Goal: Navigation & Orientation: Find specific page/section

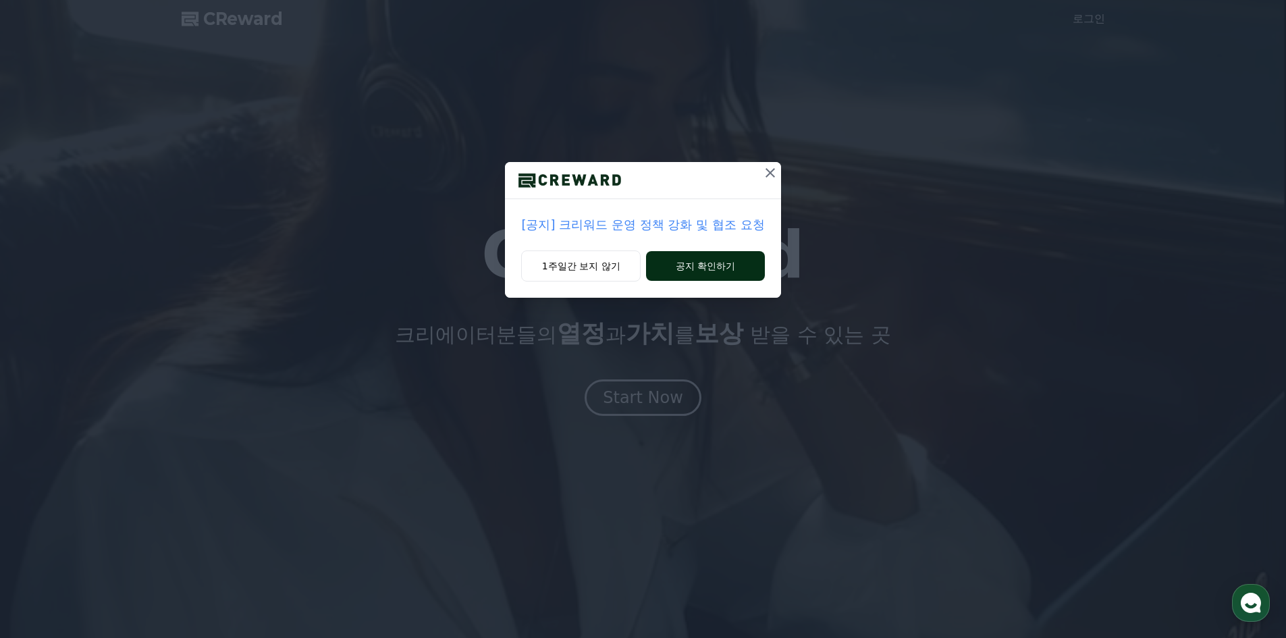
click at [685, 269] on button "공지 확인하기" at bounding box center [705, 266] width 118 height 30
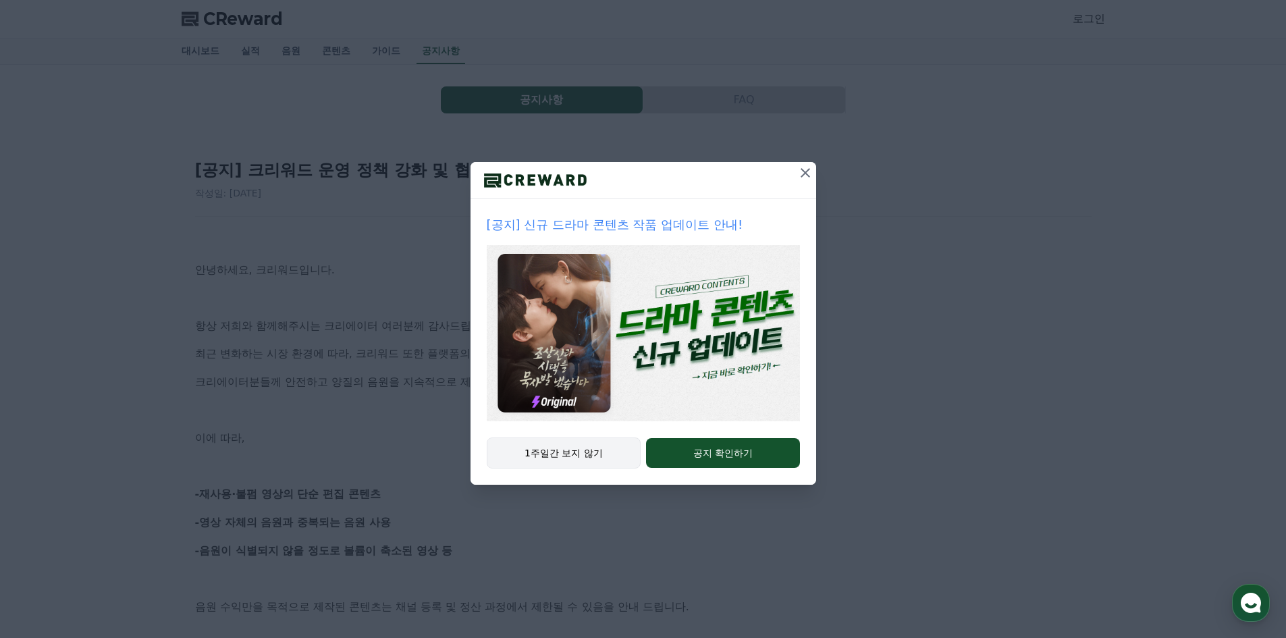
click at [547, 453] on button "1주일간 보지 않기" at bounding box center [564, 452] width 155 height 31
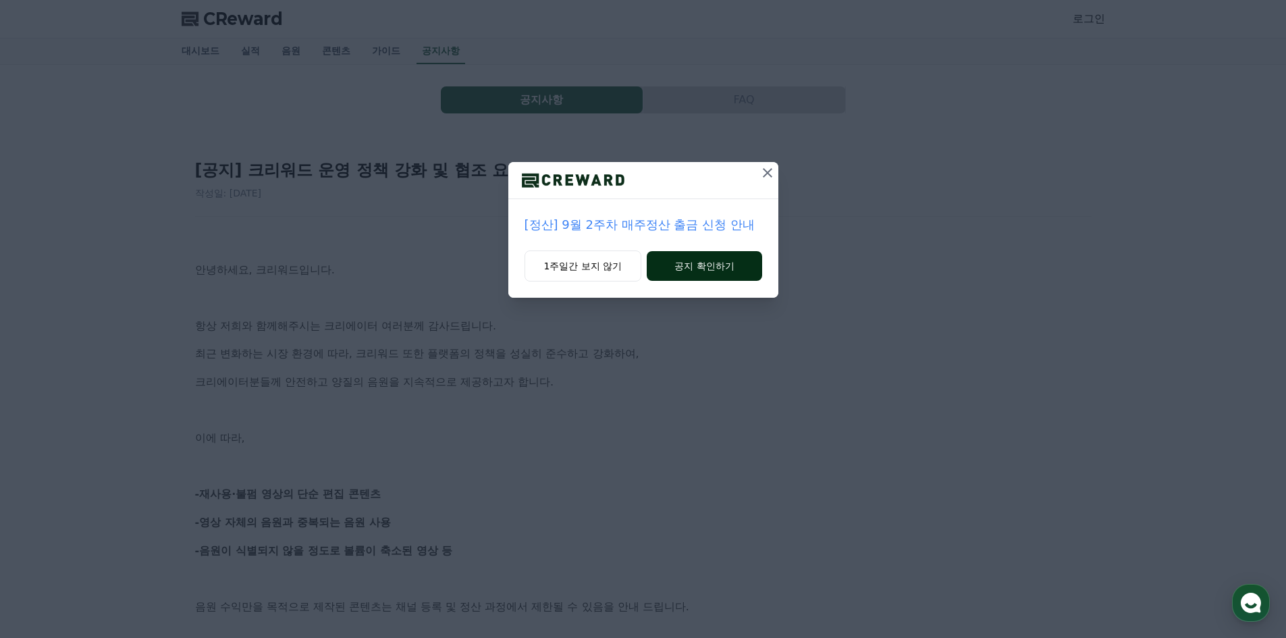
click at [693, 267] on button "공지 확인하기" at bounding box center [703, 266] width 115 height 30
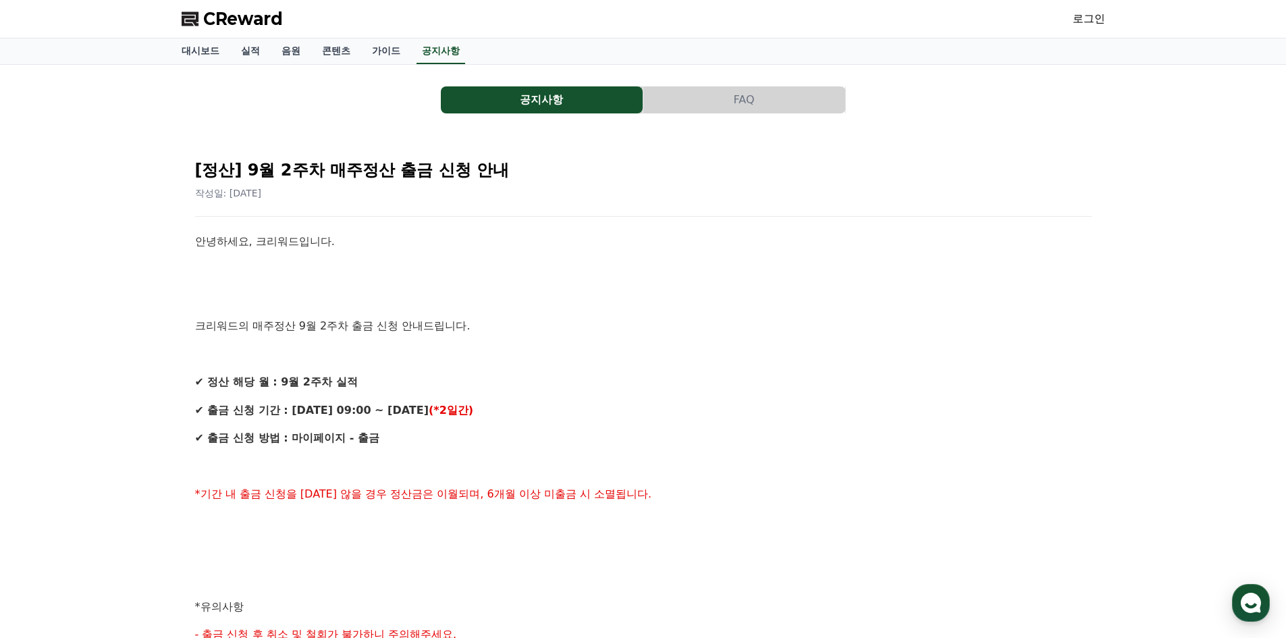
click at [532, 97] on button "공지사항" at bounding box center [542, 99] width 202 height 27
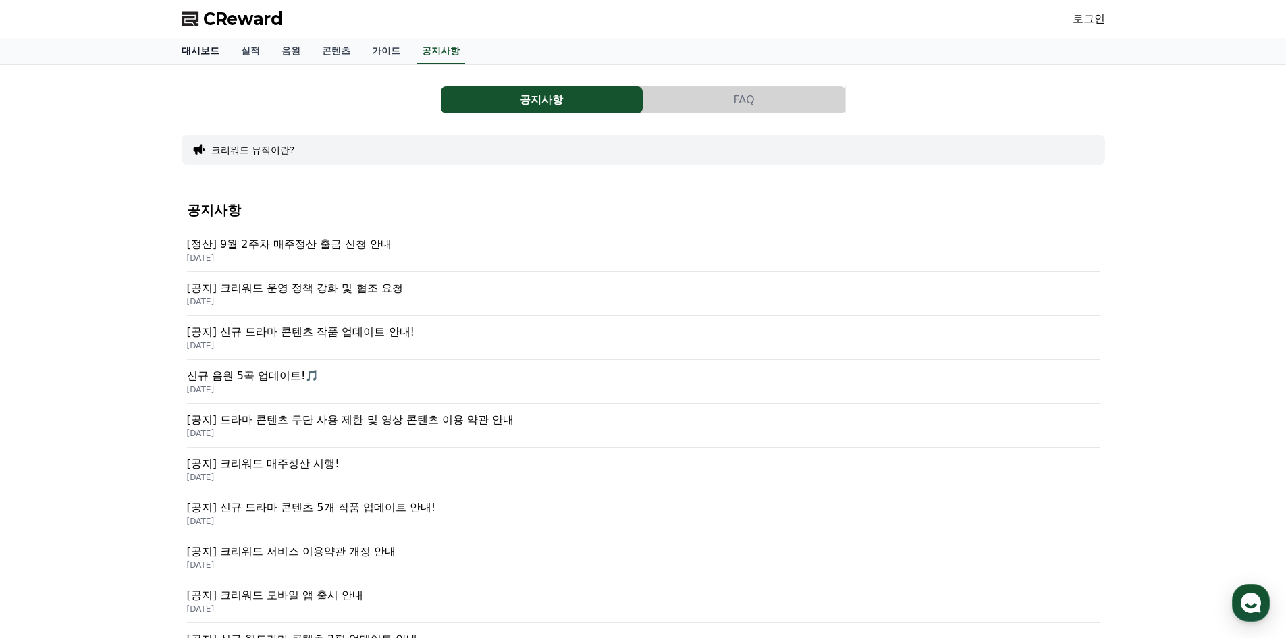
click at [204, 49] on link "대시보드" at bounding box center [200, 51] width 59 height 26
